Goal: Transaction & Acquisition: Purchase product/service

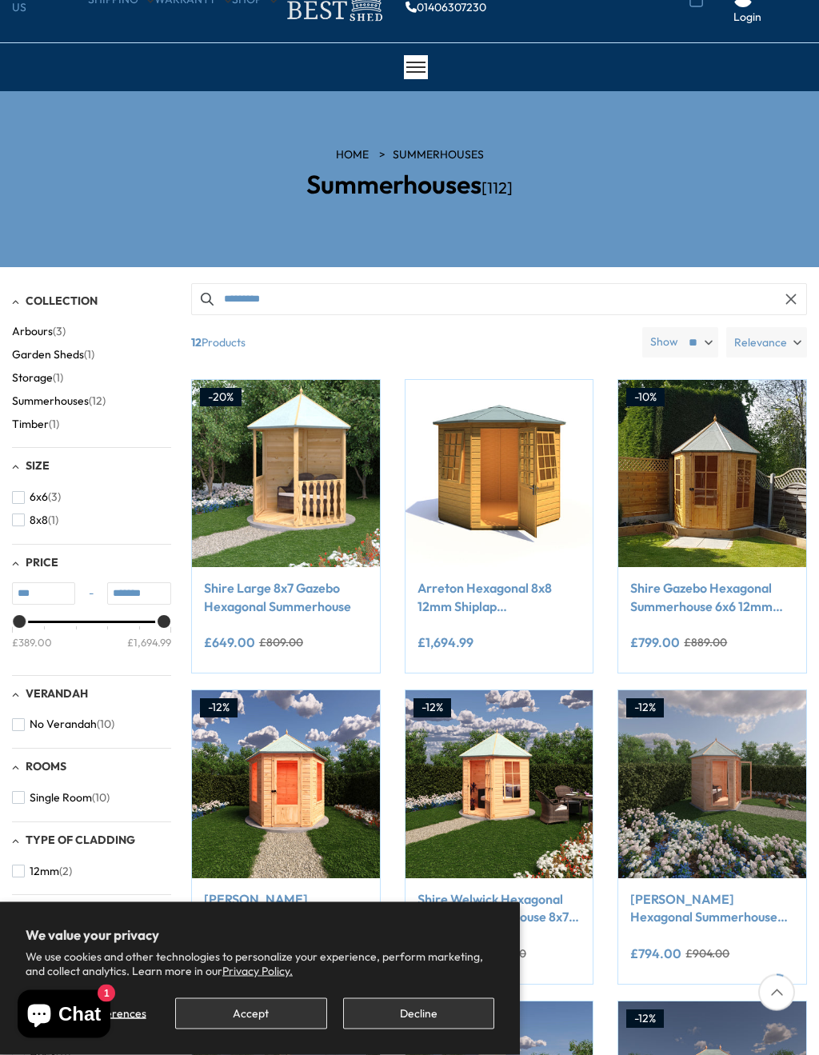
scroll to position [81, 0]
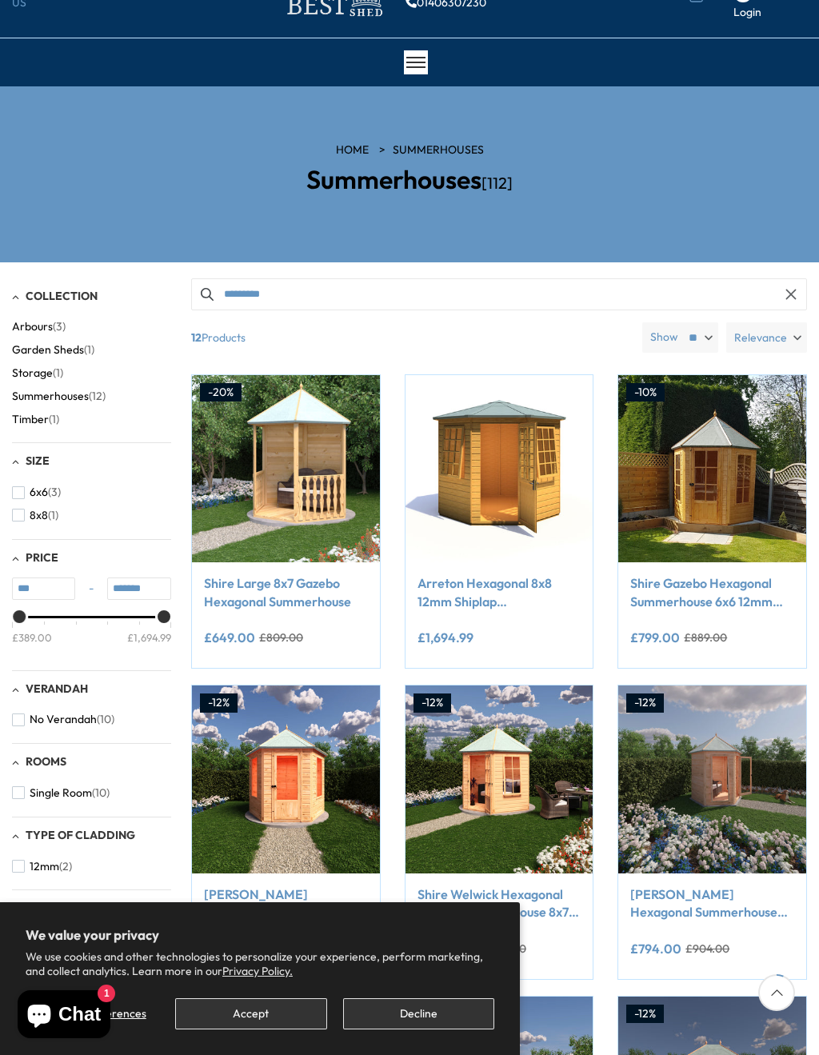
click at [568, 346] on span "12 Products" at bounding box center [410, 337] width 451 height 30
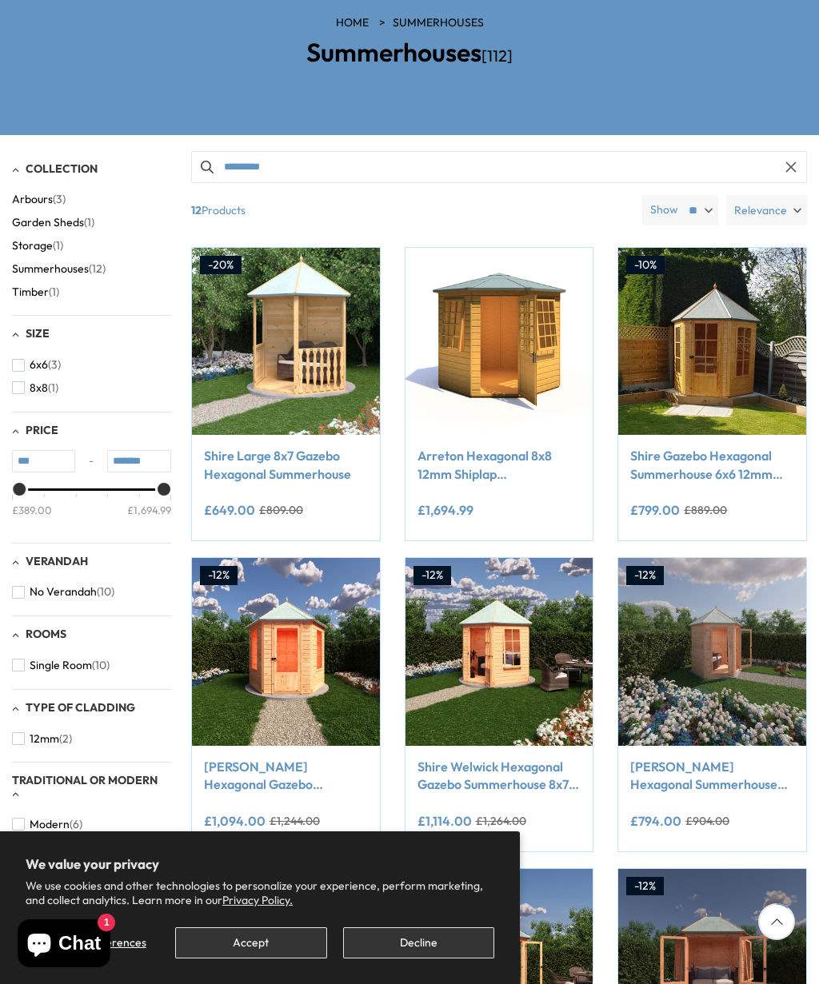
scroll to position [152, 0]
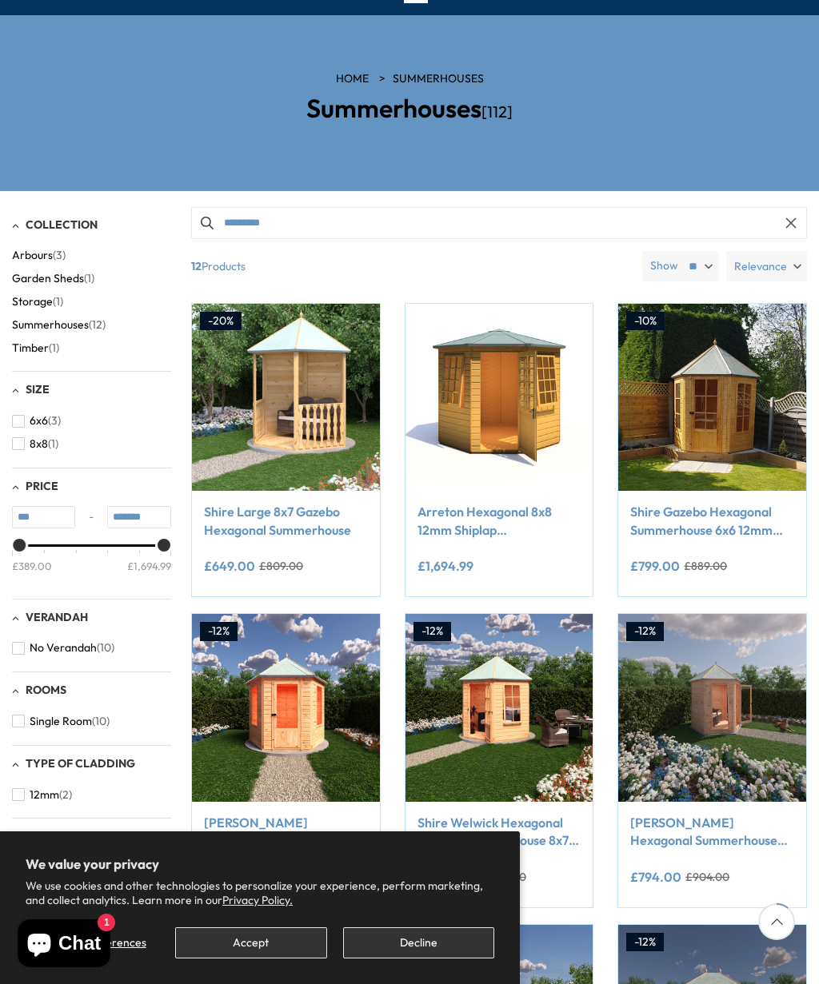
click at [24, 415] on span "button" at bounding box center [18, 421] width 13 height 13
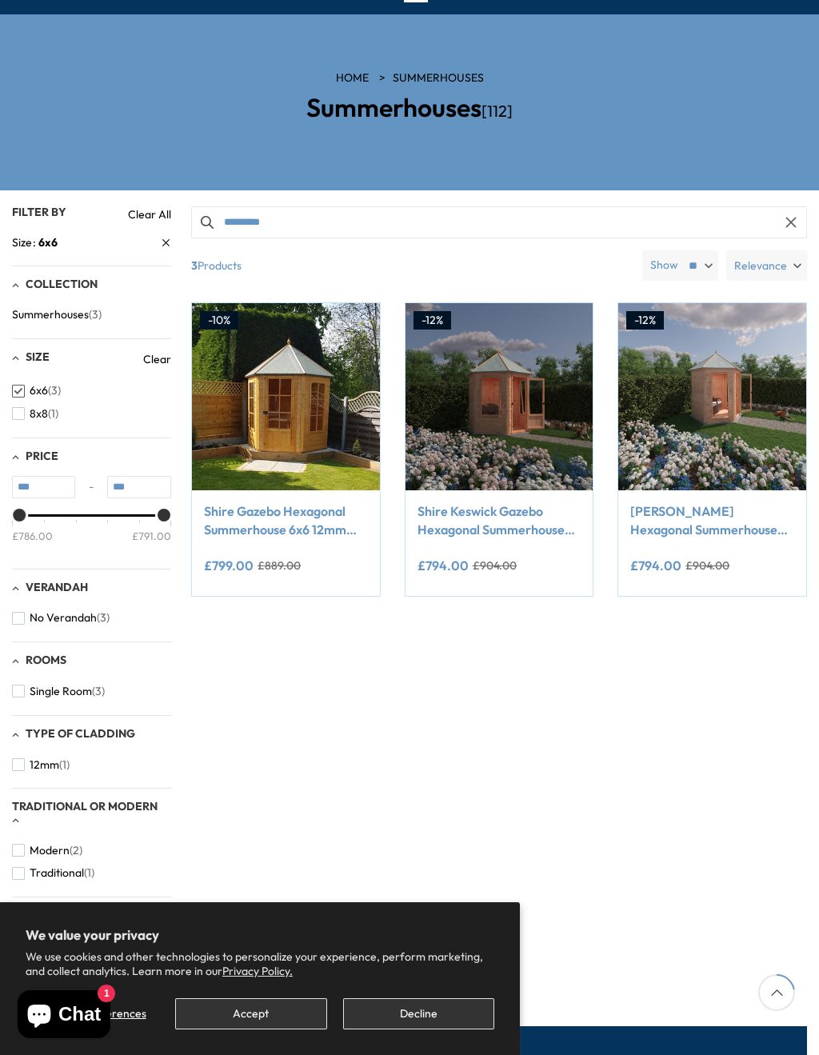
scroll to position [155, 0]
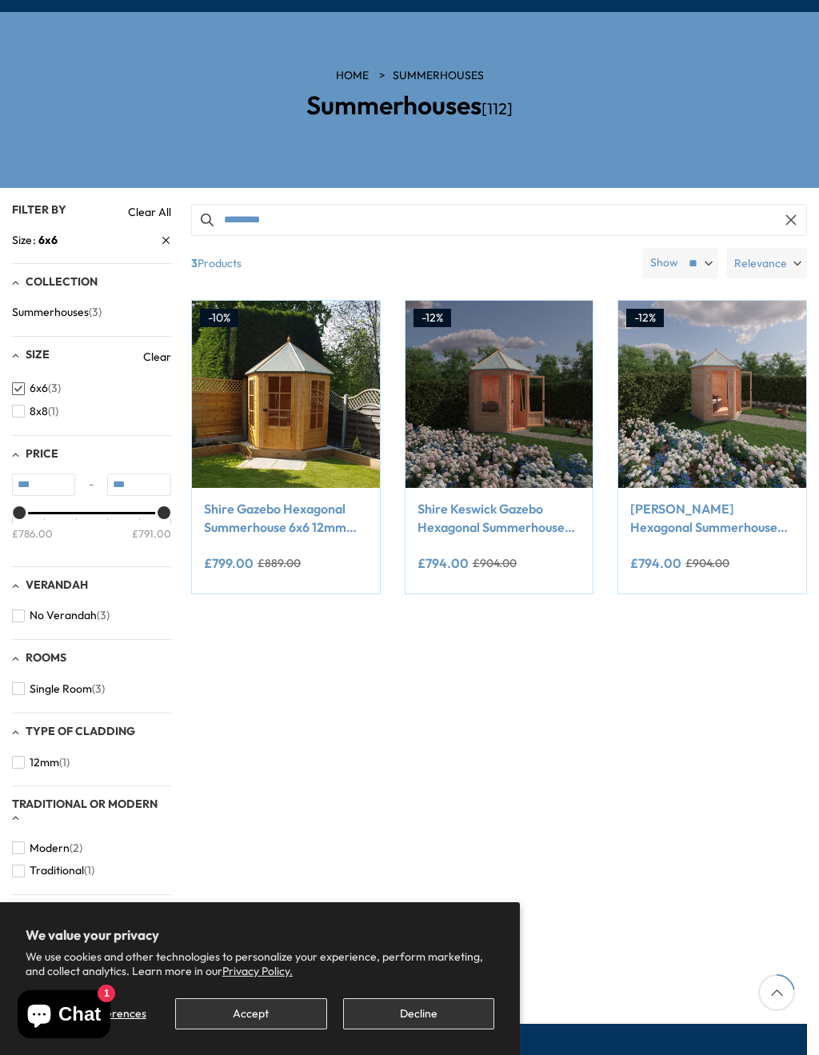
click at [497, 349] on img at bounding box center [499, 395] width 188 height 188
